Goal: Task Accomplishment & Management: Manage account settings

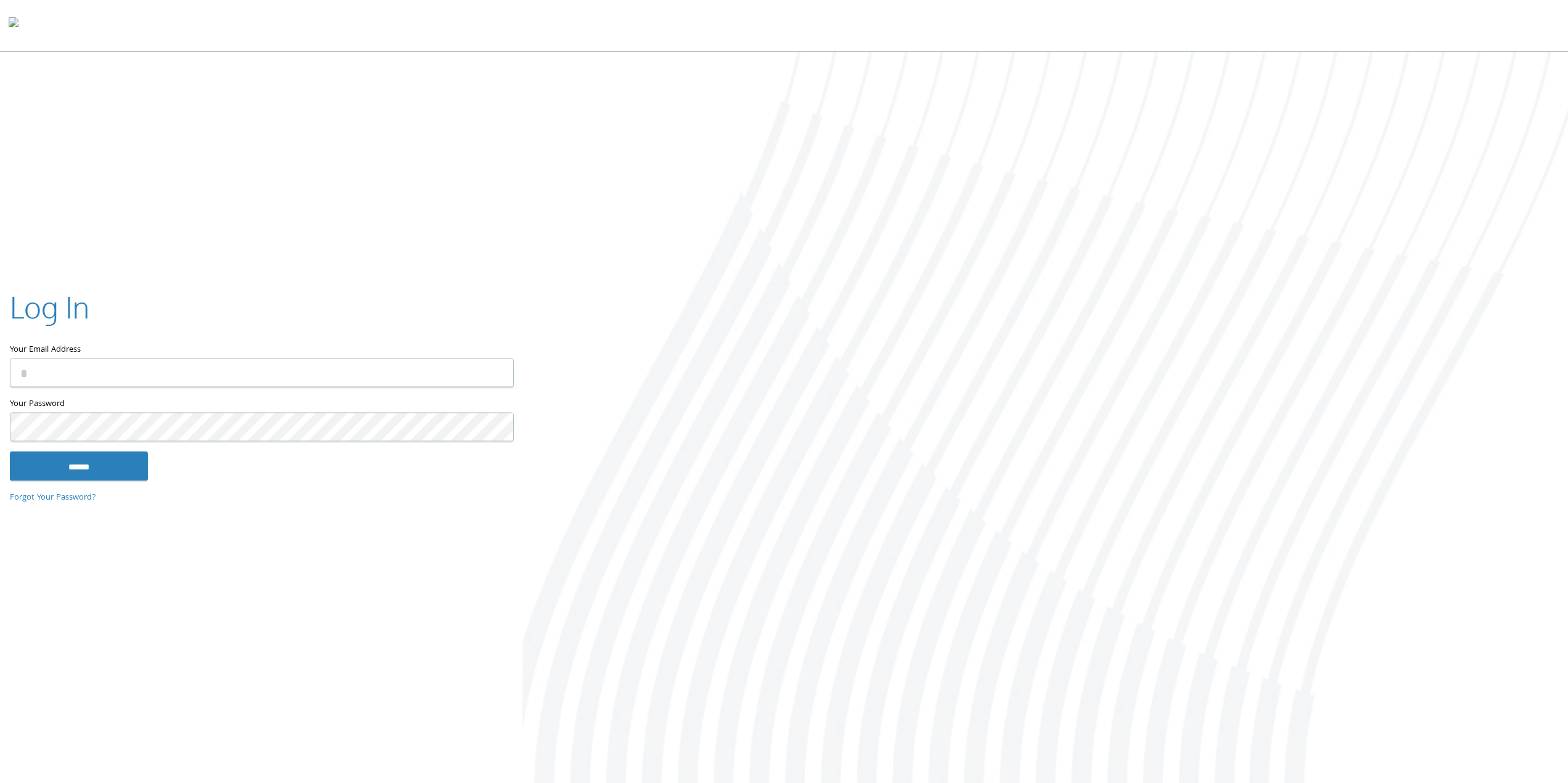
type input "**********"
click at [88, 457] on input "******" at bounding box center [79, 465] width 138 height 30
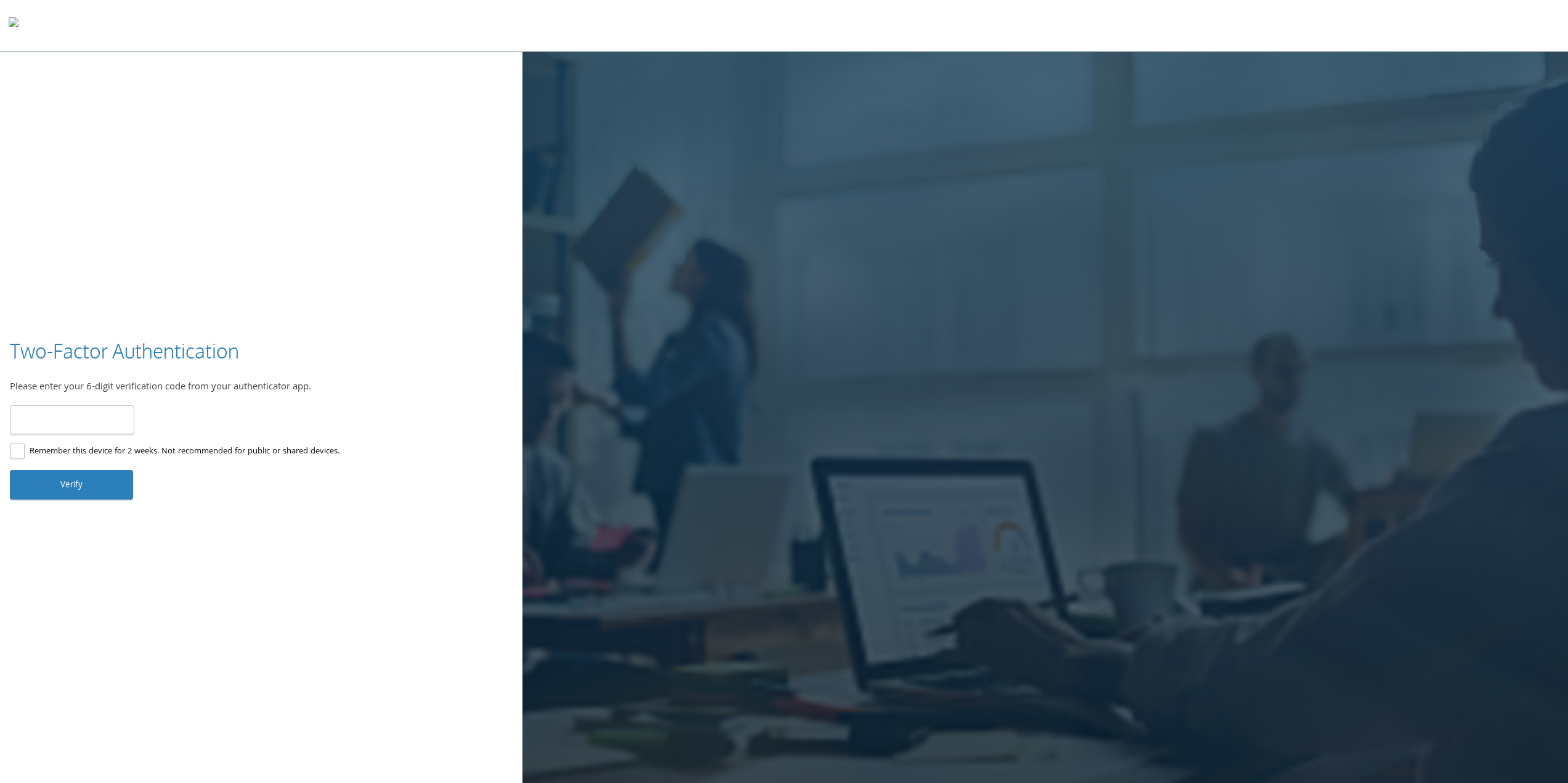
type input "******"
